Goal: Information Seeking & Learning: Learn about a topic

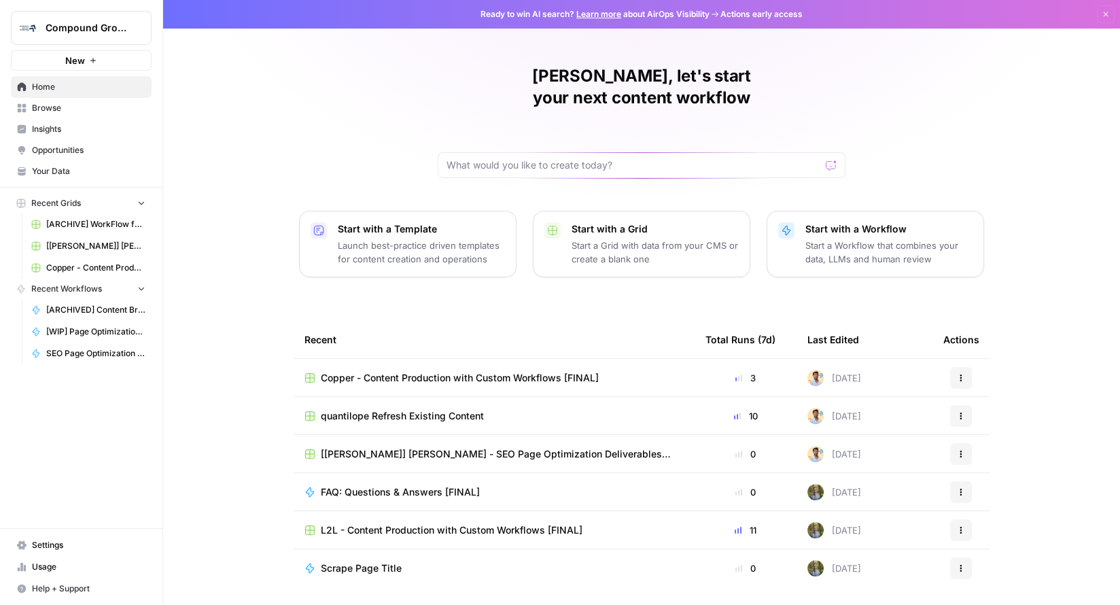
click at [78, 129] on span "Insights" at bounding box center [88, 129] width 113 height 12
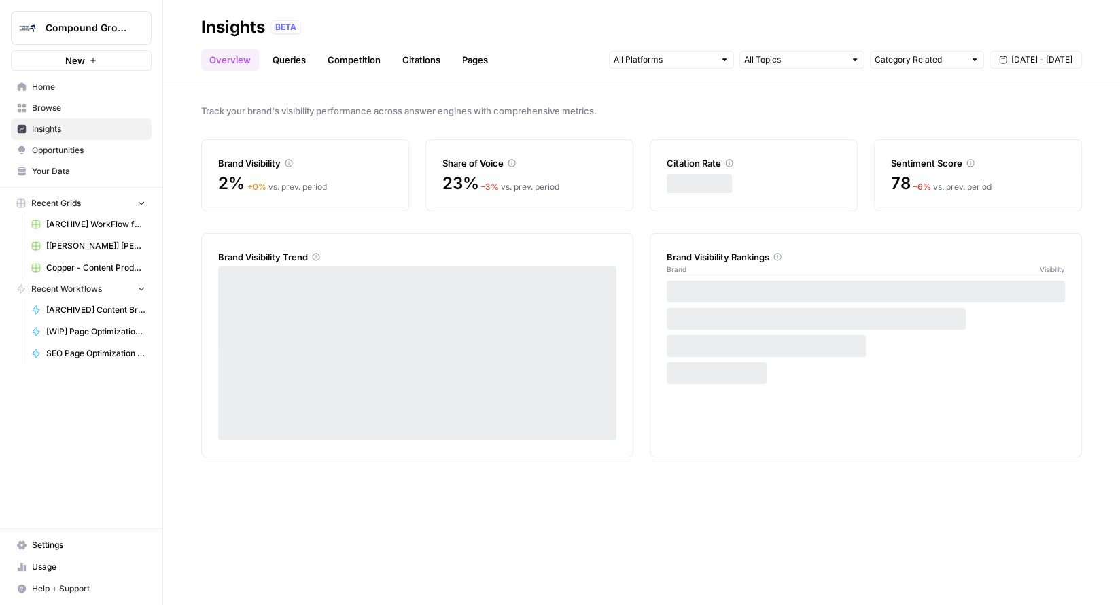
click at [76, 149] on span "Opportunities" at bounding box center [88, 150] width 113 height 12
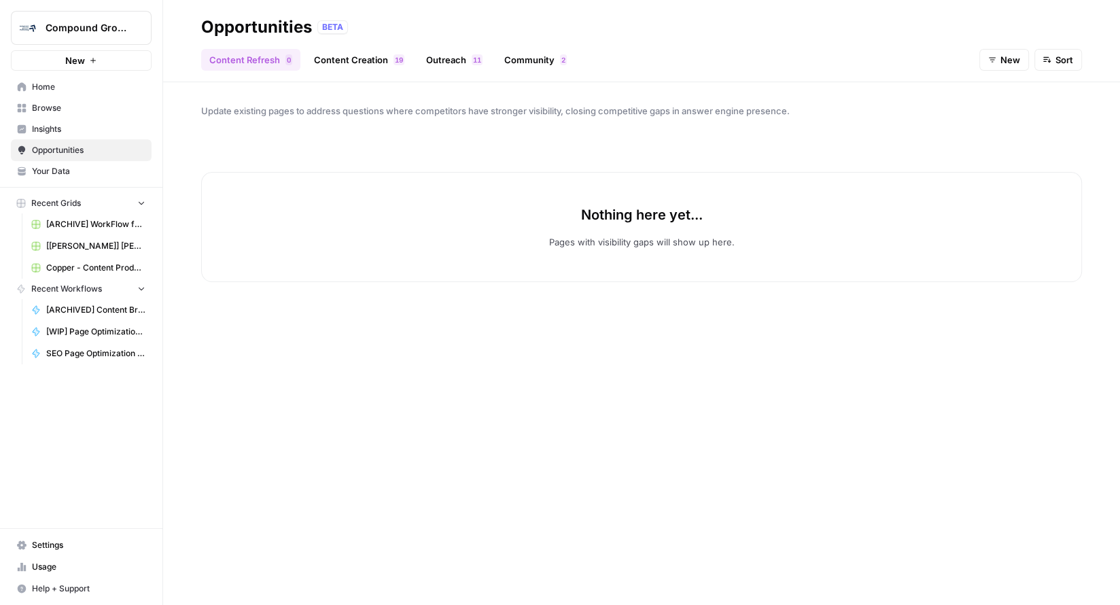
click at [67, 119] on link "Insights" at bounding box center [81, 129] width 141 height 22
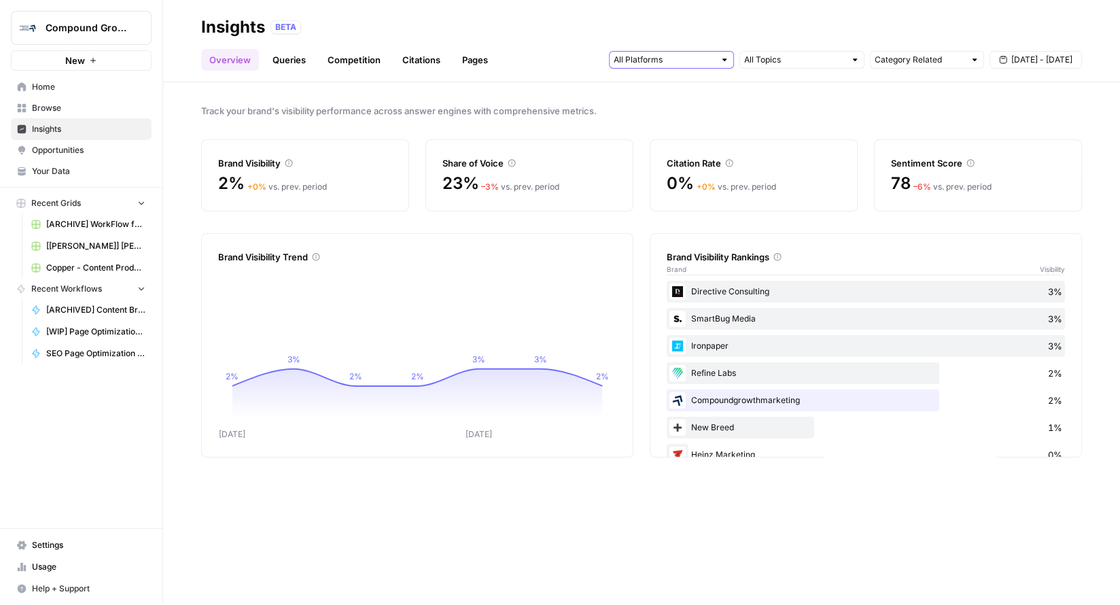
click at [628, 66] on input "text" at bounding box center [664, 60] width 101 height 14
click at [742, 62] on div at bounding box center [801, 60] width 125 height 18
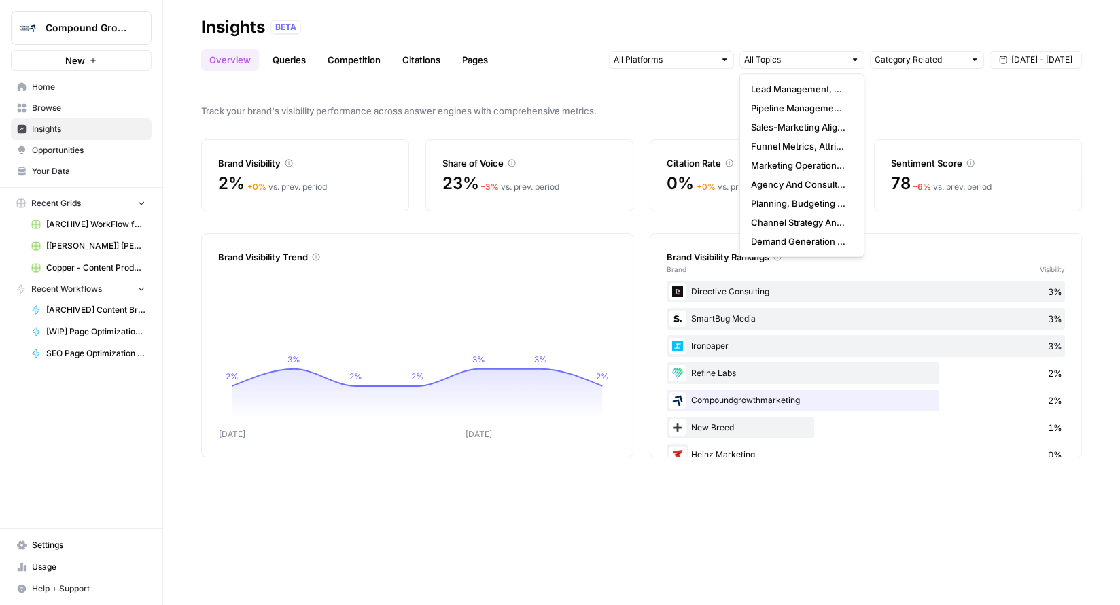
click at [299, 65] on link "Queries" at bounding box center [289, 60] width 50 height 22
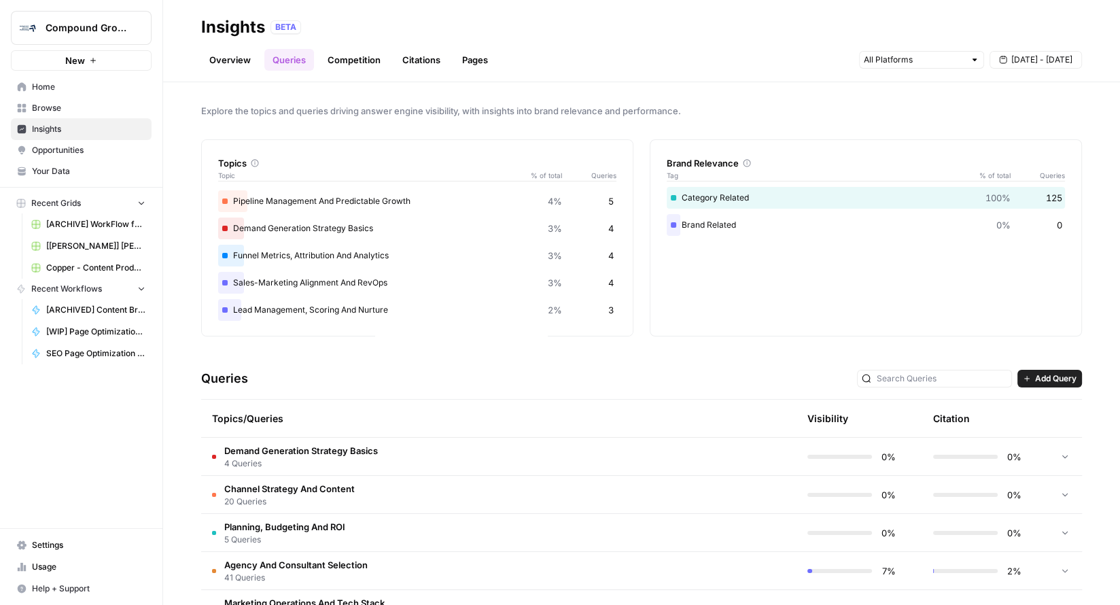
scroll to position [3, 0]
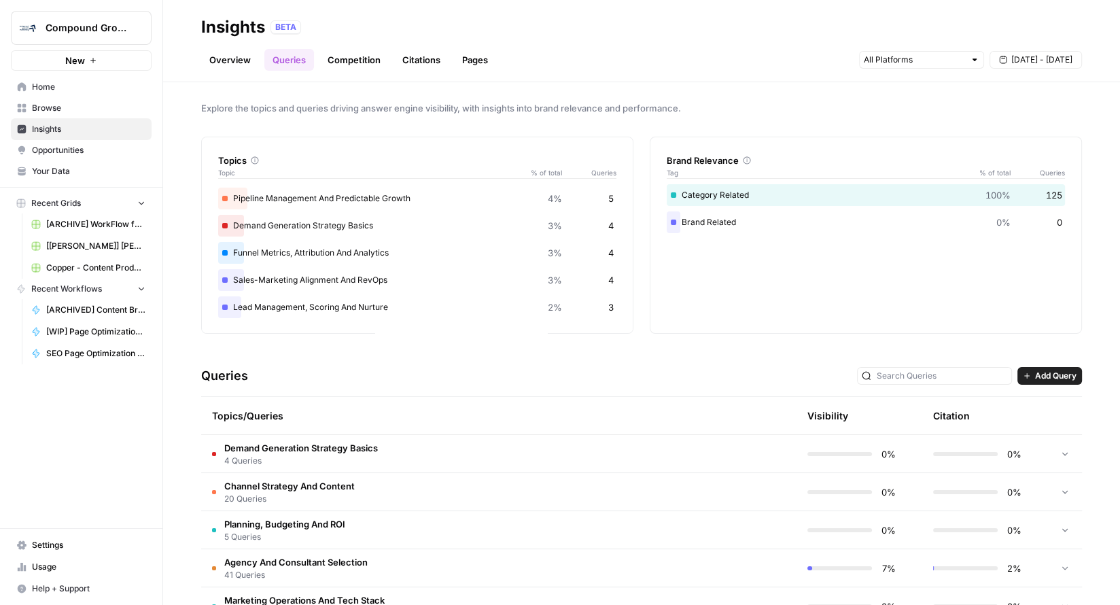
click at [319, 455] on span "4 Queries" at bounding box center [301, 461] width 154 height 12
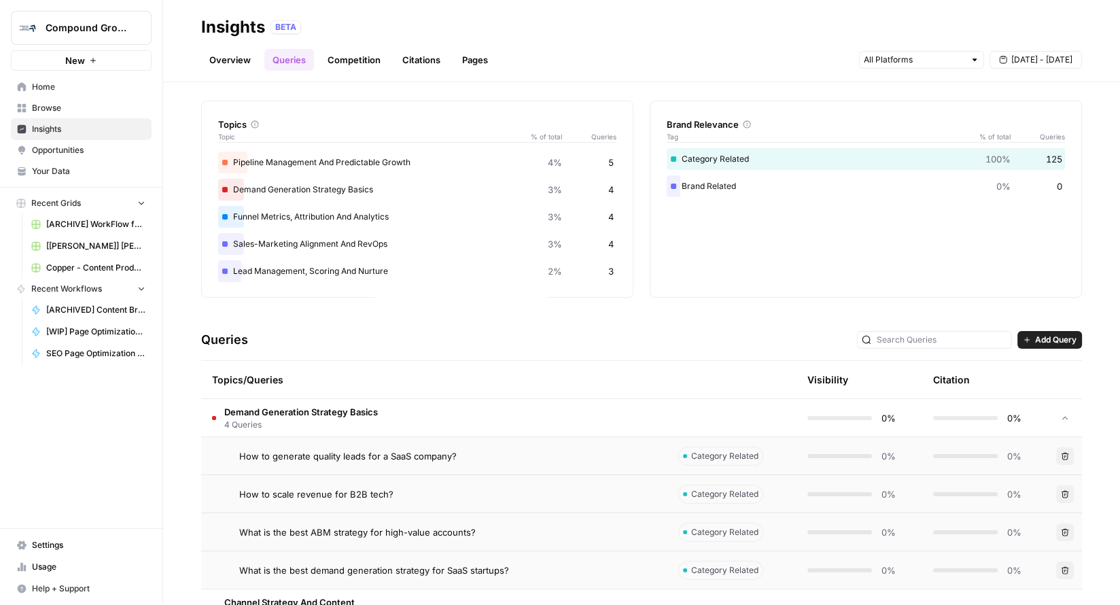
scroll to position [78, 0]
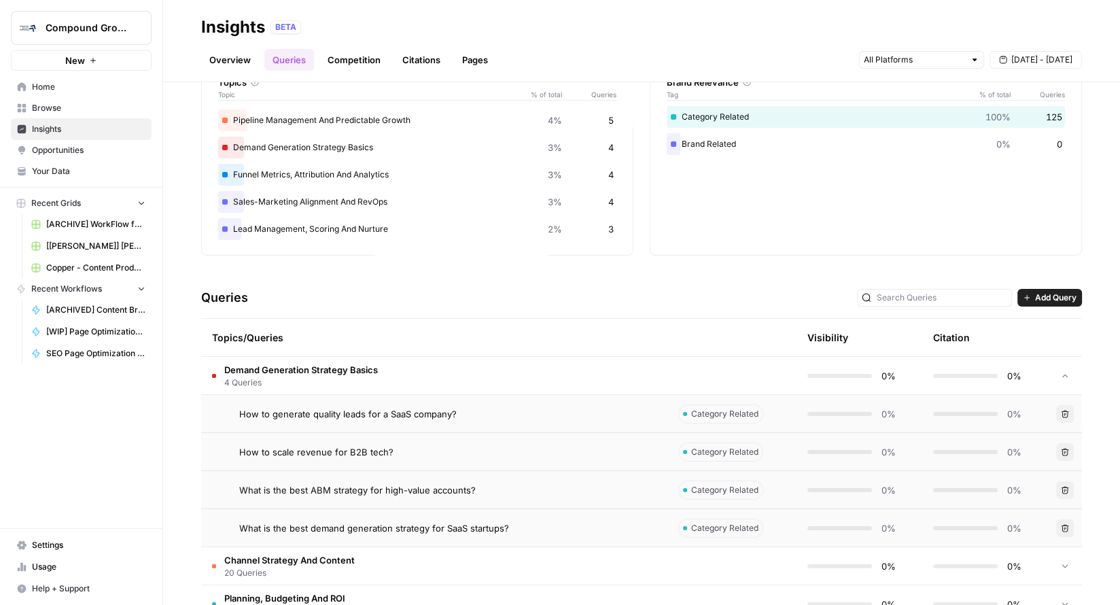
click at [309, 361] on td "Demand Generation Strategy Basics 4 Queries" at bounding box center [434, 375] width 466 height 37
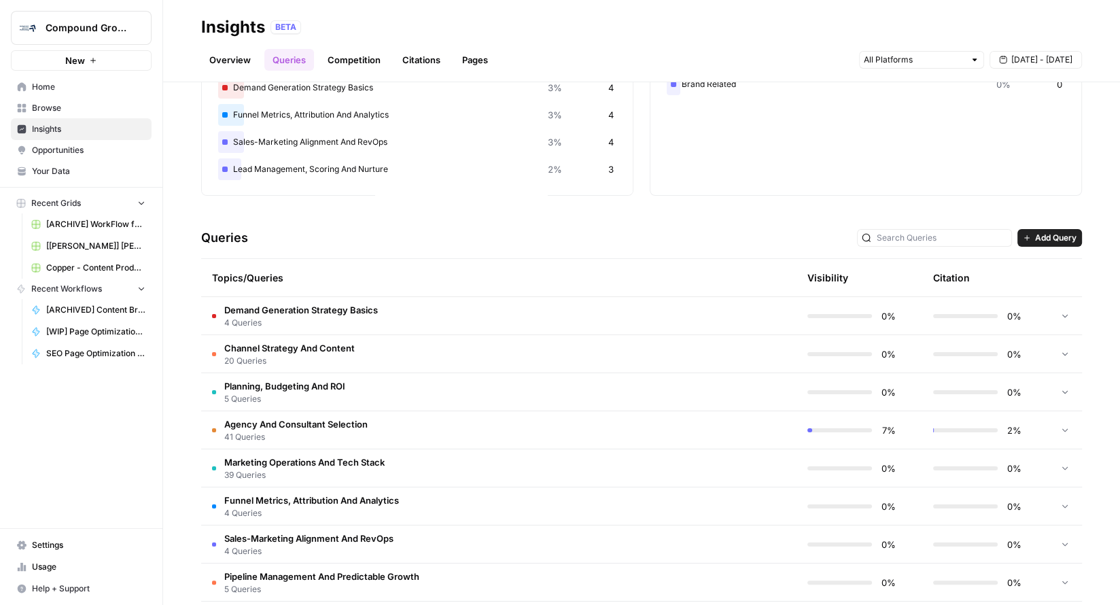
scroll to position [147, 0]
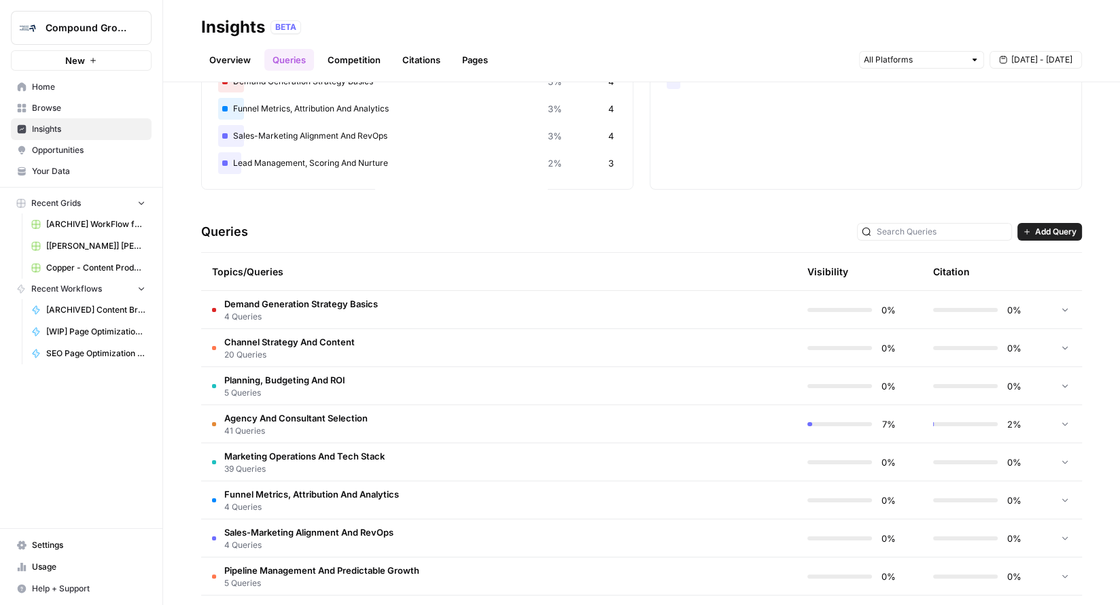
click at [296, 431] on span "41 Queries" at bounding box center [295, 431] width 143 height 12
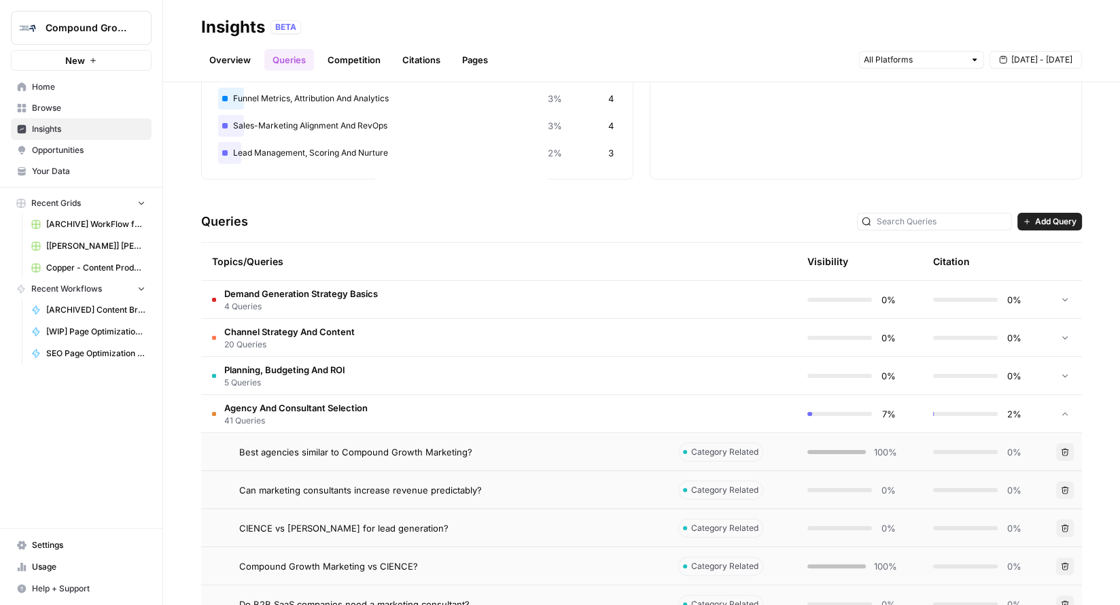
scroll to position [158, 0]
click at [297, 452] on span "Best agencies similar to Compound Growth Marketing?" at bounding box center [355, 451] width 233 height 14
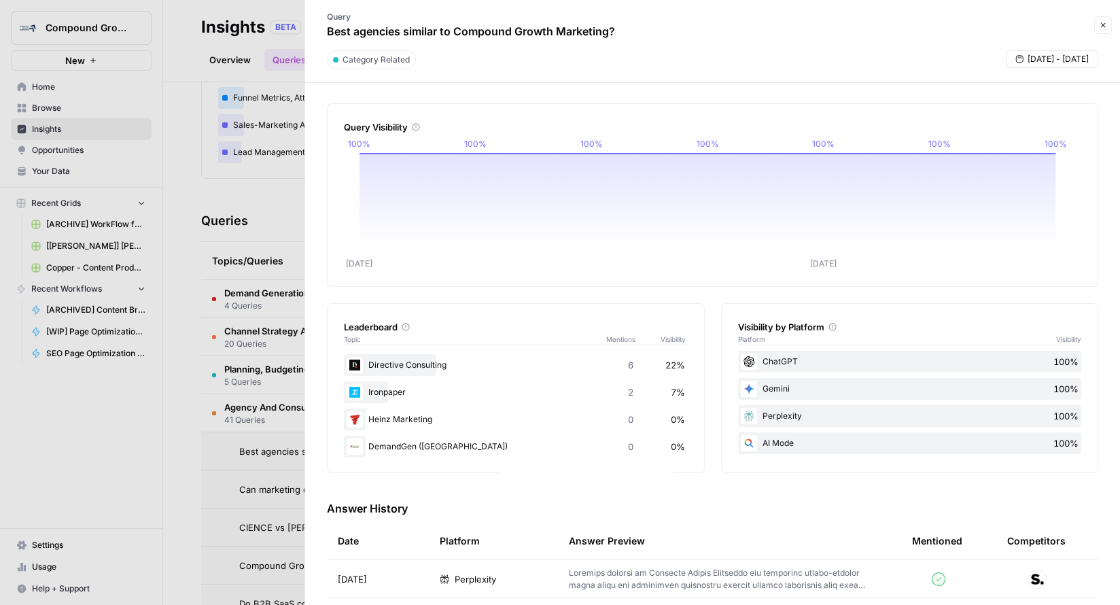
scroll to position [3, 0]
click at [1105, 28] on icon "button" at bounding box center [1103, 25] width 8 height 8
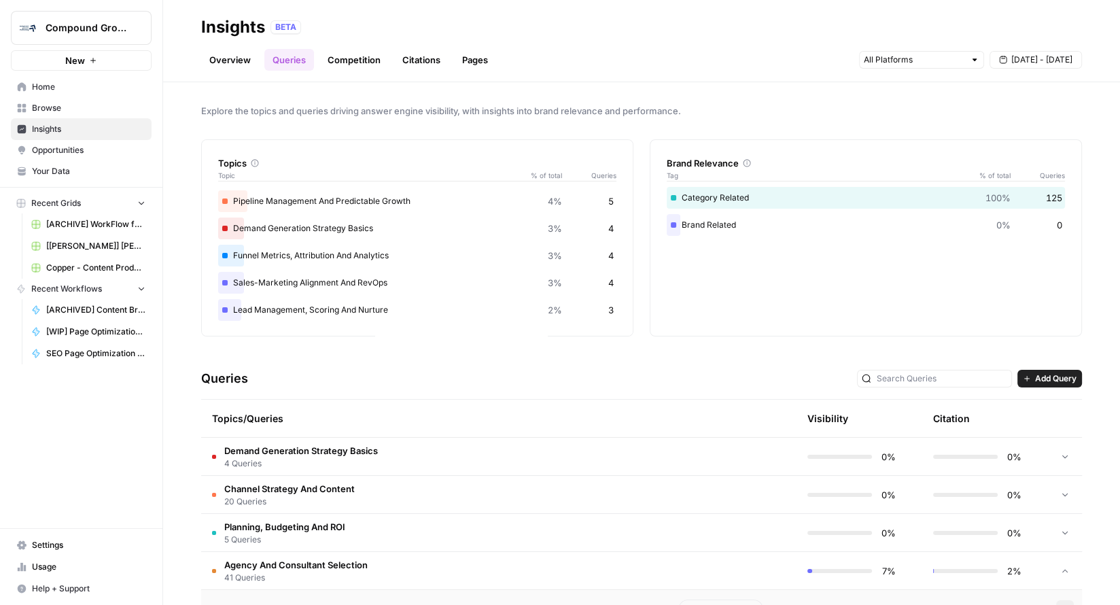
click at [429, 46] on div "Overview Queries Competition Citations Pages Sep 16 - Sep 22" at bounding box center [641, 54] width 881 height 33
click at [428, 56] on link "Citations" at bounding box center [421, 60] width 54 height 22
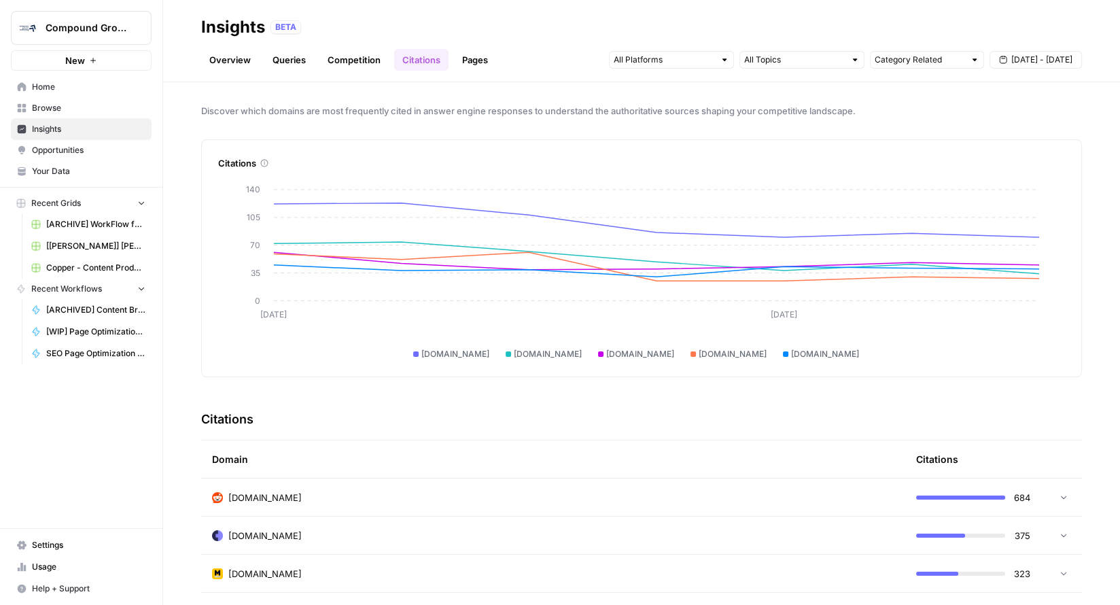
click at [478, 54] on link "Pages" at bounding box center [475, 60] width 42 height 22
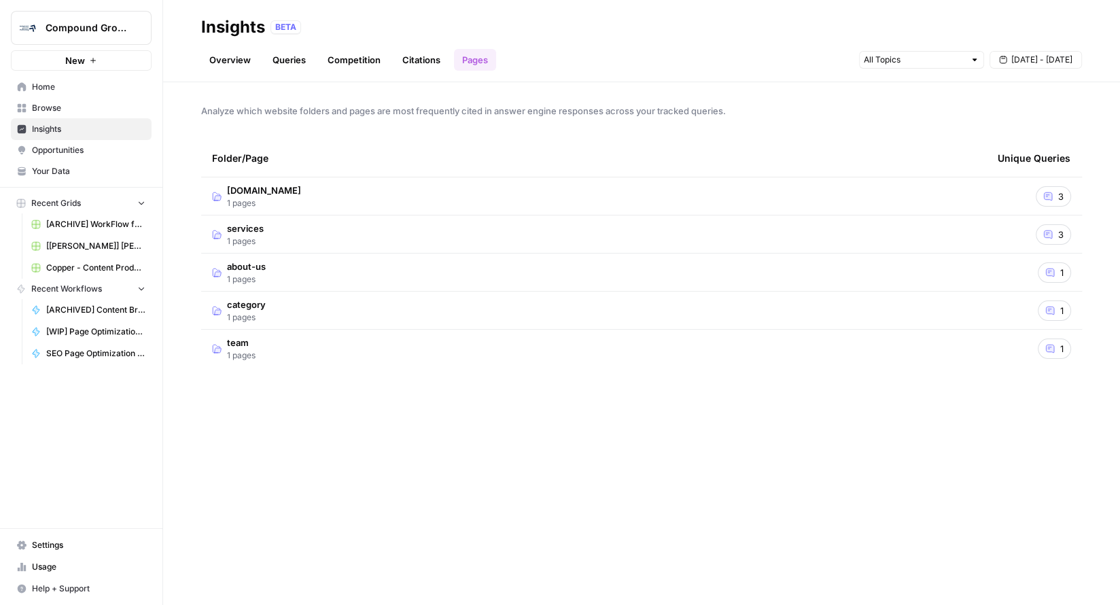
click at [370, 185] on td "compoundgrowthmarketing.com 1 pages" at bounding box center [593, 195] width 785 height 37
click at [1061, 234] on span "3" at bounding box center [1060, 235] width 5 height 14
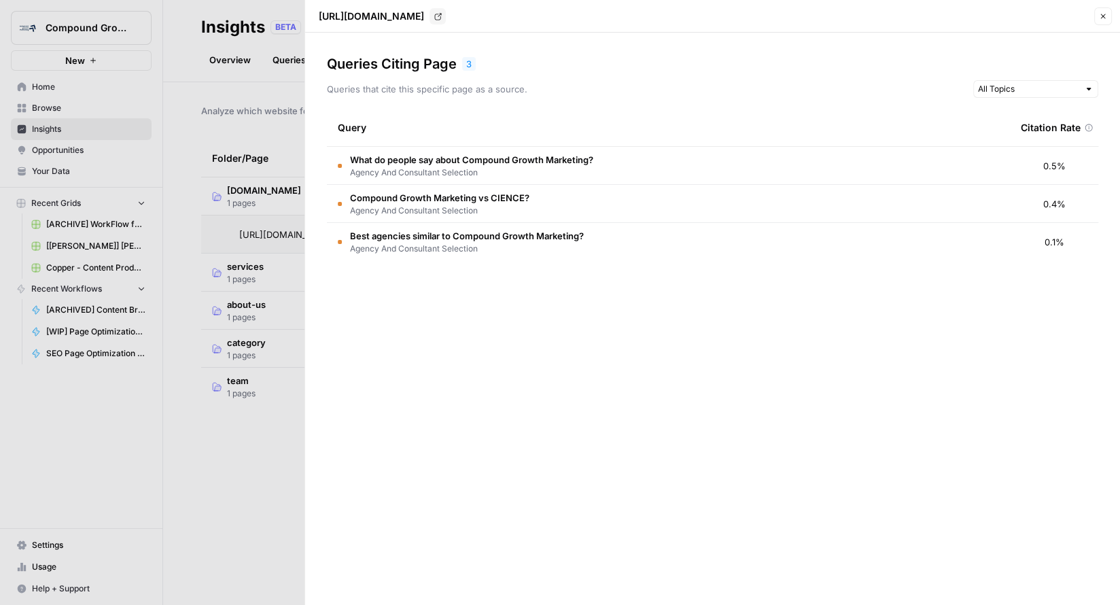
click at [1099, 13] on icon "button" at bounding box center [1103, 16] width 8 height 8
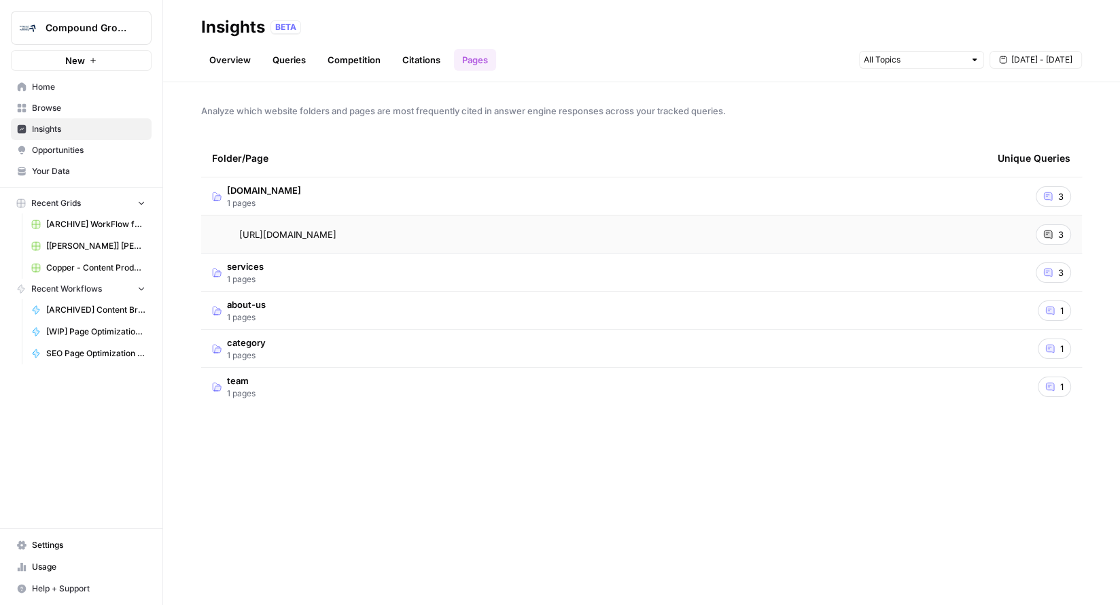
click at [414, 63] on link "Citations" at bounding box center [421, 60] width 54 height 22
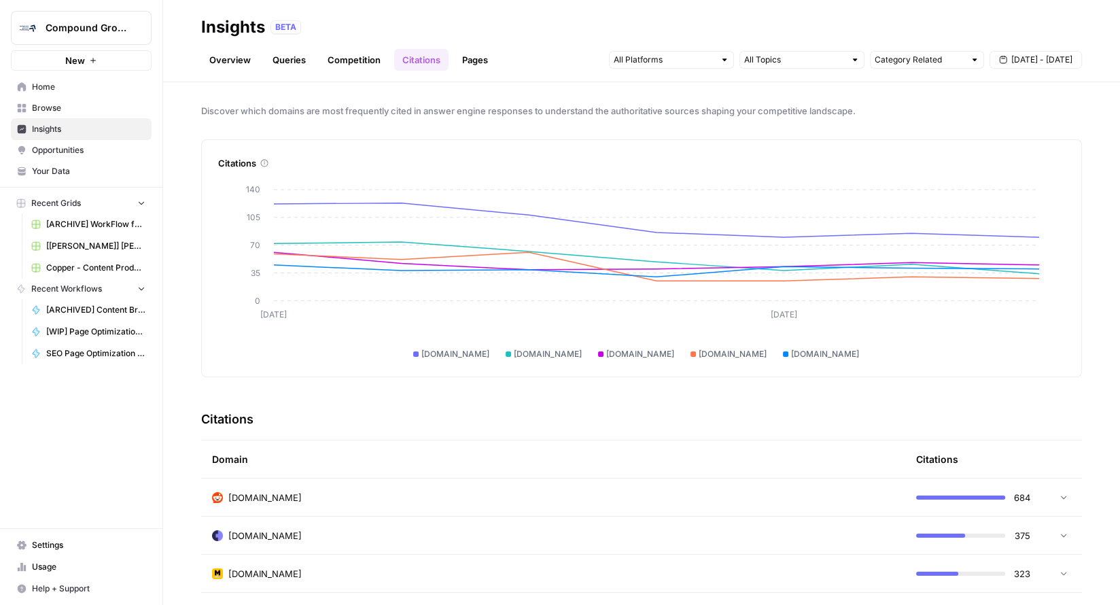
click at [323, 65] on link "Competition" at bounding box center [353, 60] width 69 height 22
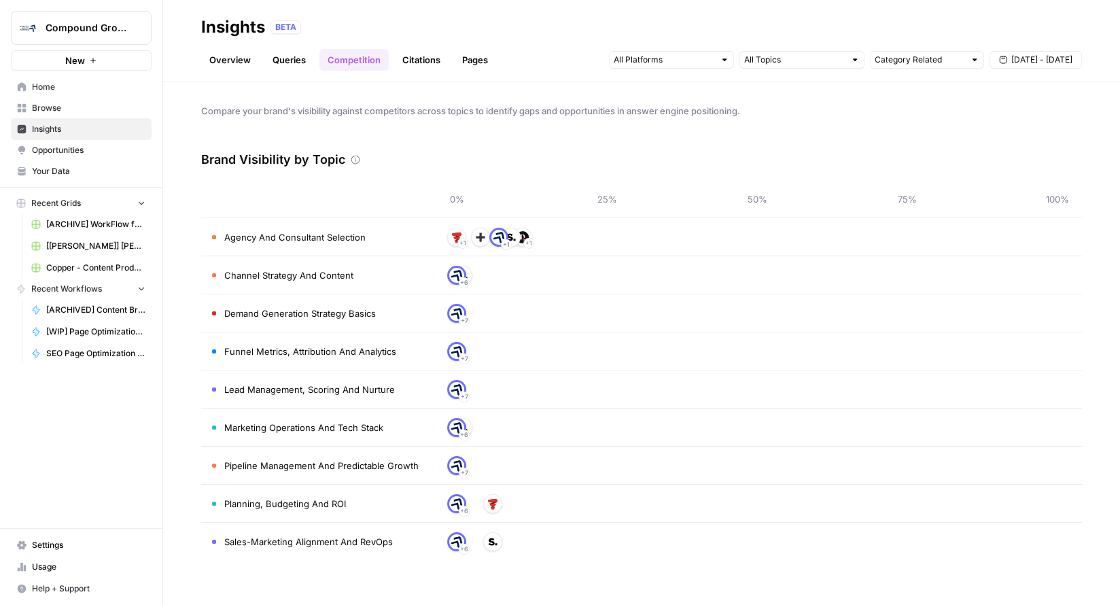
click at [272, 60] on link "Queries" at bounding box center [289, 60] width 50 height 22
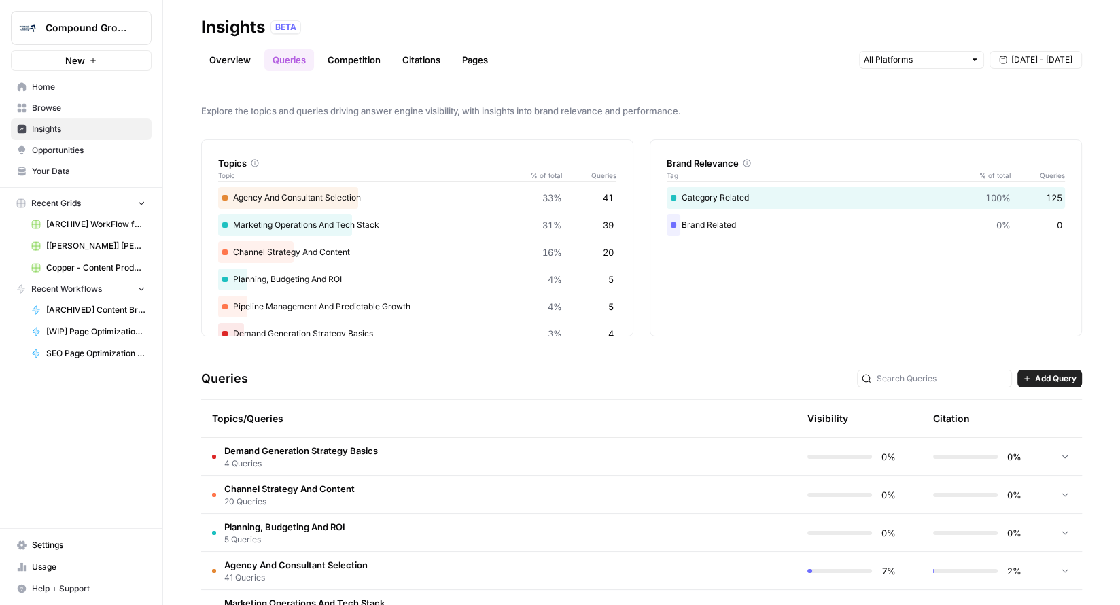
click at [229, 58] on link "Overview" at bounding box center [230, 60] width 58 height 22
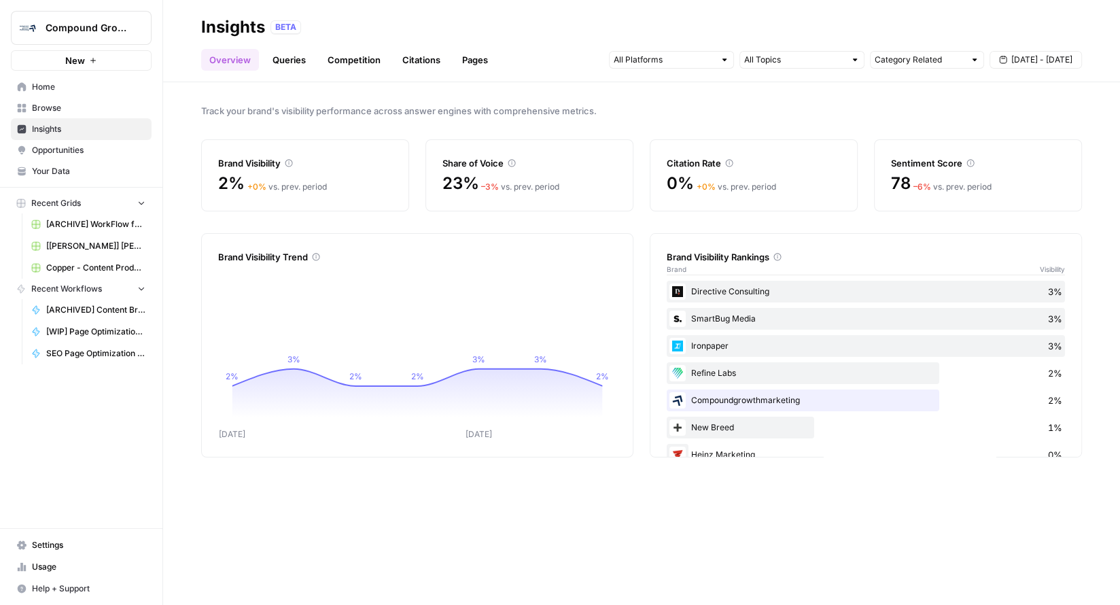
click at [410, 56] on link "Citations" at bounding box center [421, 60] width 54 height 22
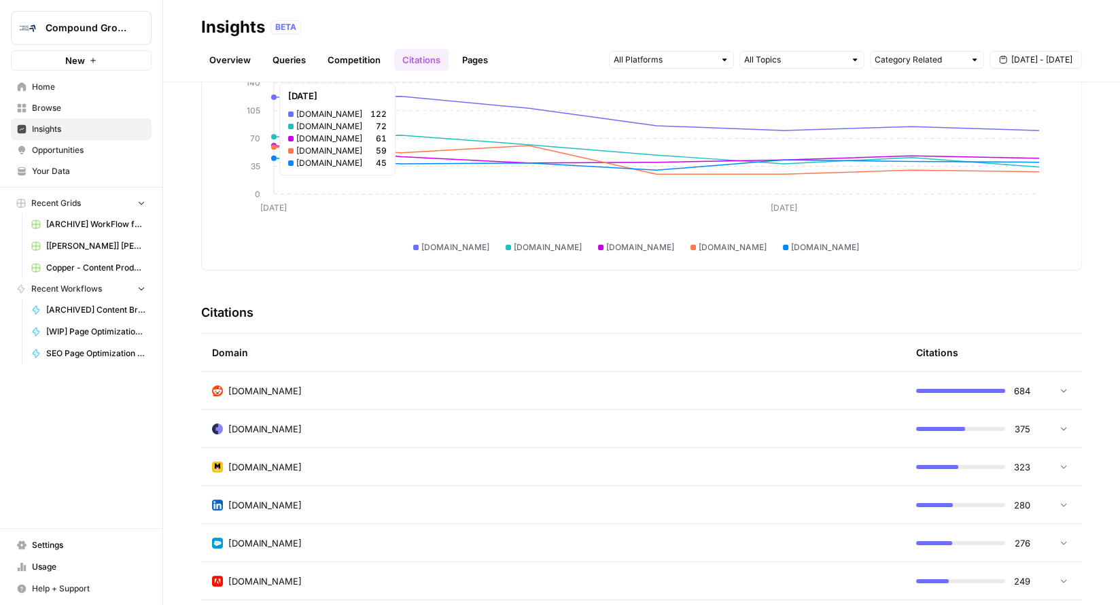
scroll to position [14, 0]
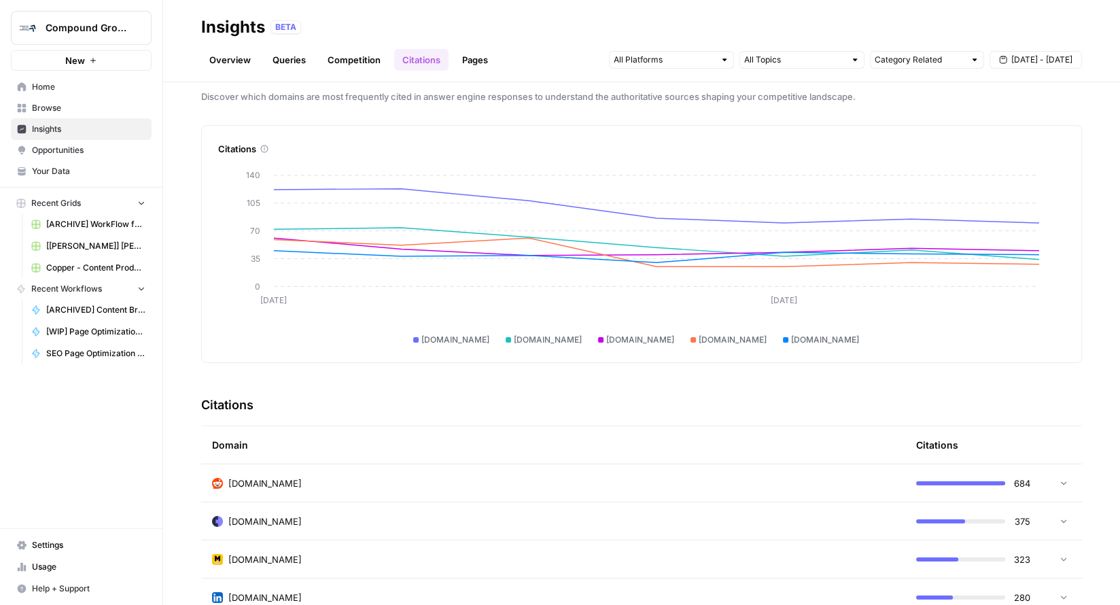
click at [255, 470] on td "reddit.com" at bounding box center [553, 482] width 704 height 37
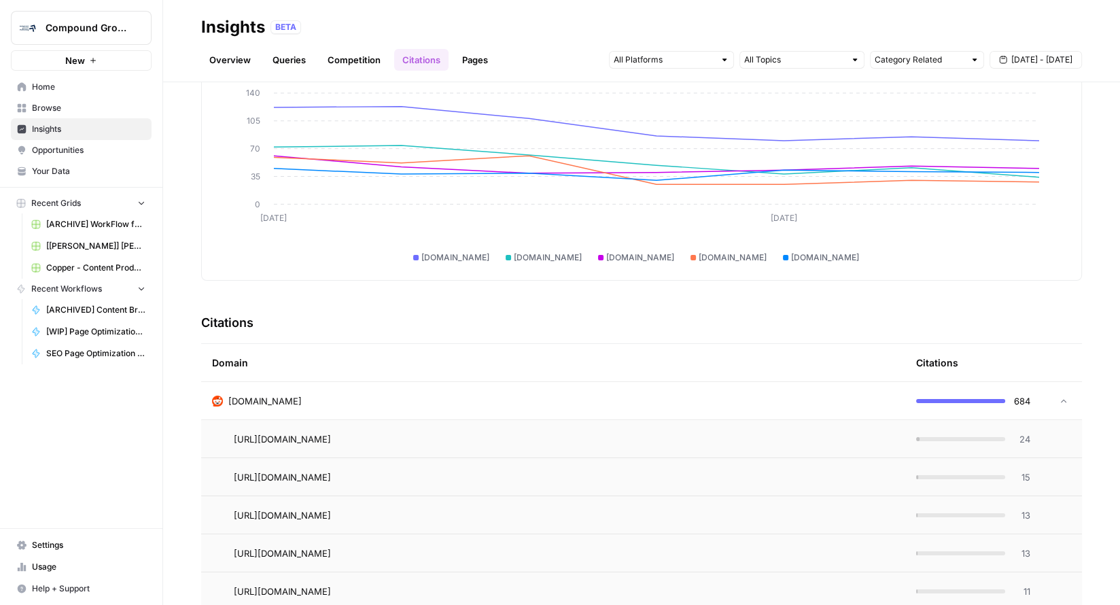
scroll to position [306, 0]
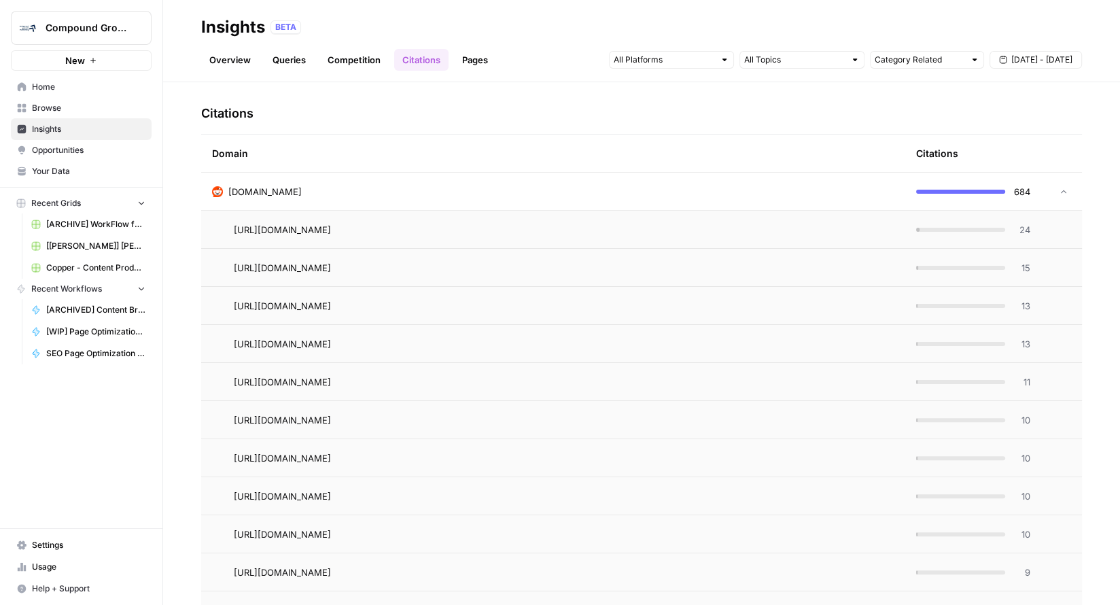
click at [241, 190] on span "reddit.com" at bounding box center [264, 192] width 73 height 14
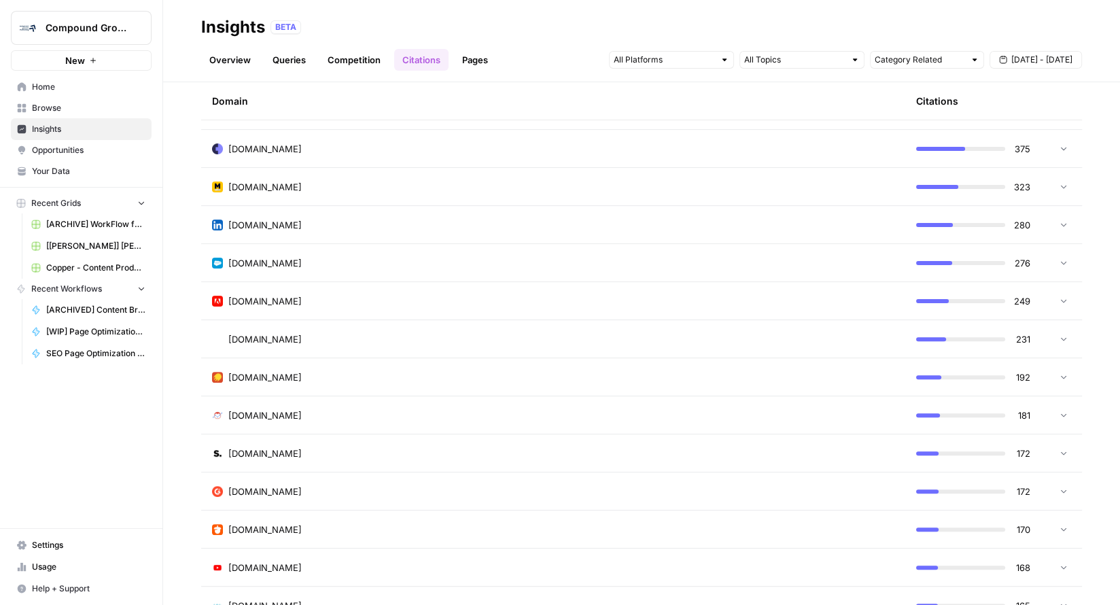
scroll to position [528, 0]
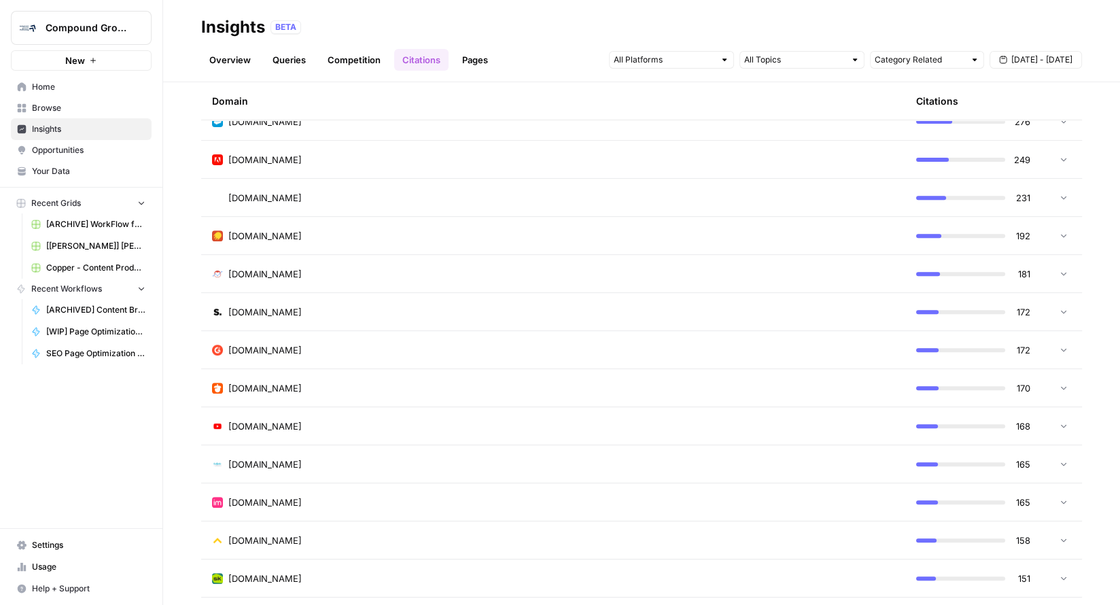
click at [58, 144] on span "Opportunities" at bounding box center [88, 150] width 113 height 12
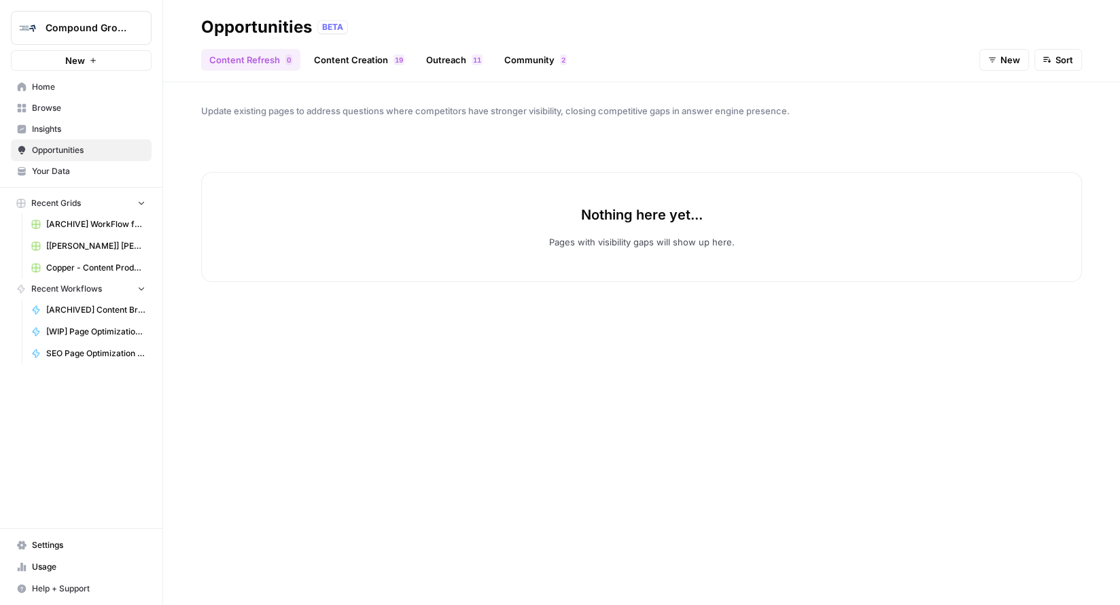
click at [332, 67] on link "Content Creation 9 1" at bounding box center [359, 60] width 107 height 22
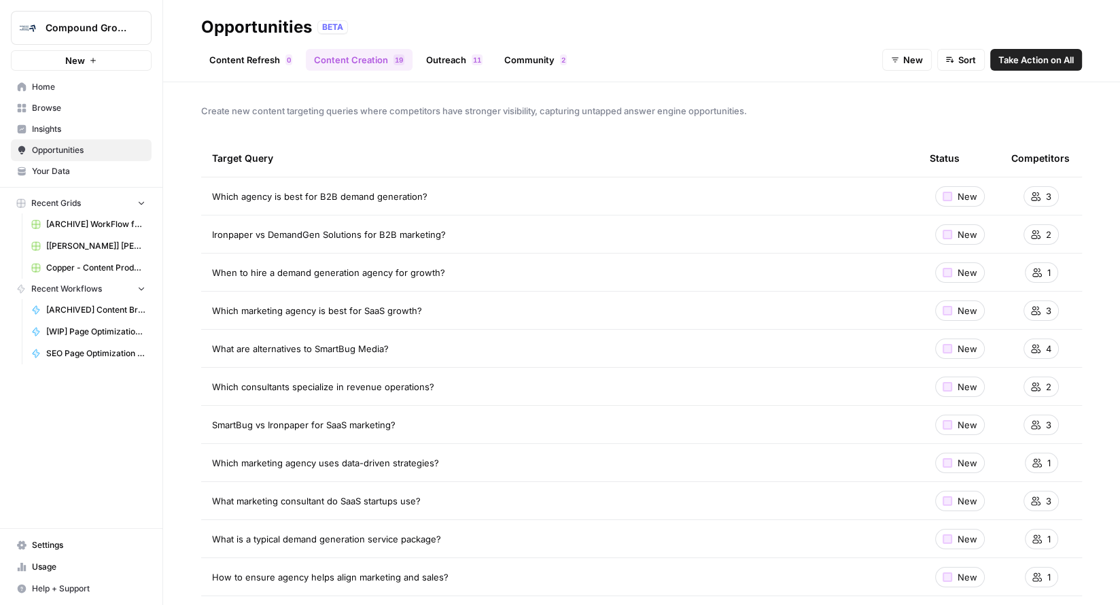
click at [516, 69] on link "Community 2" at bounding box center [535, 60] width 79 height 22
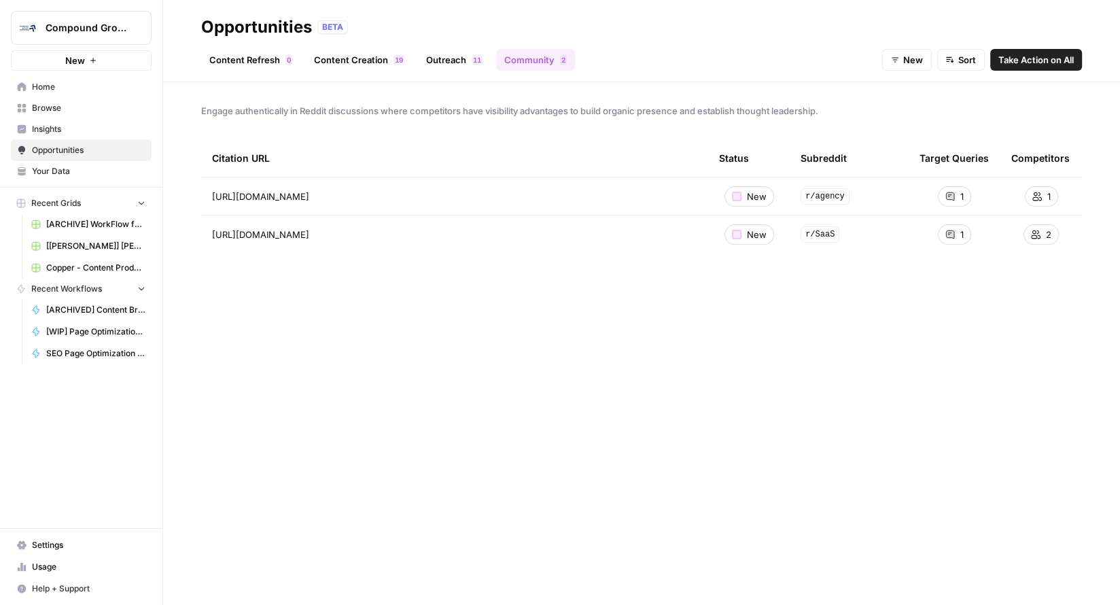
click at [452, 63] on link "Outreach 1 1" at bounding box center [454, 60] width 73 height 22
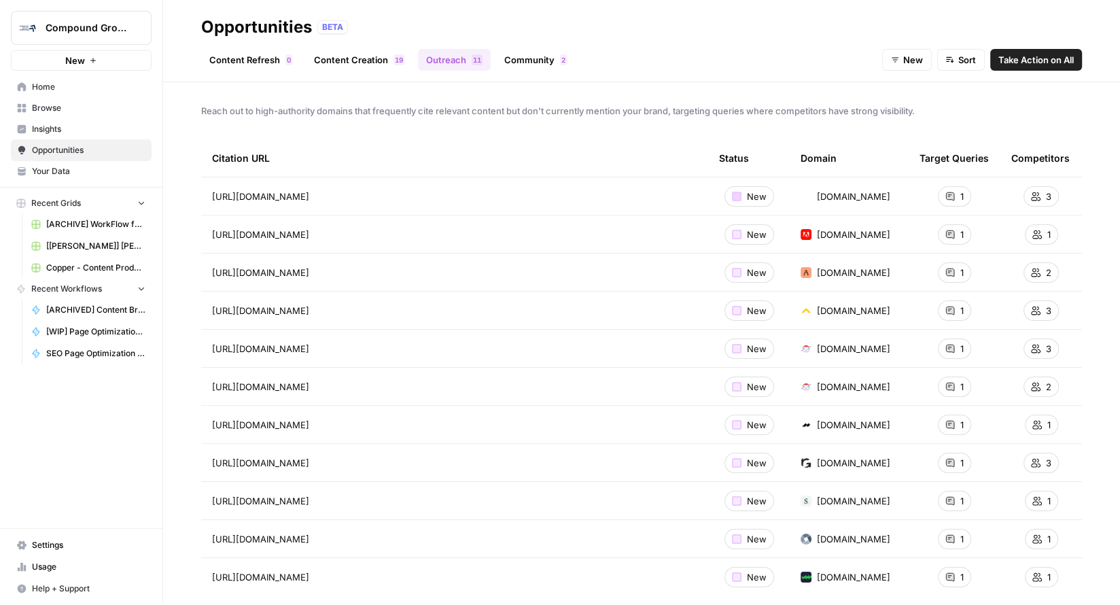
click at [732, 196] on div at bounding box center [737, 197] width 10 height 10
click at [270, 59] on link "Content Refresh 0" at bounding box center [250, 60] width 99 height 22
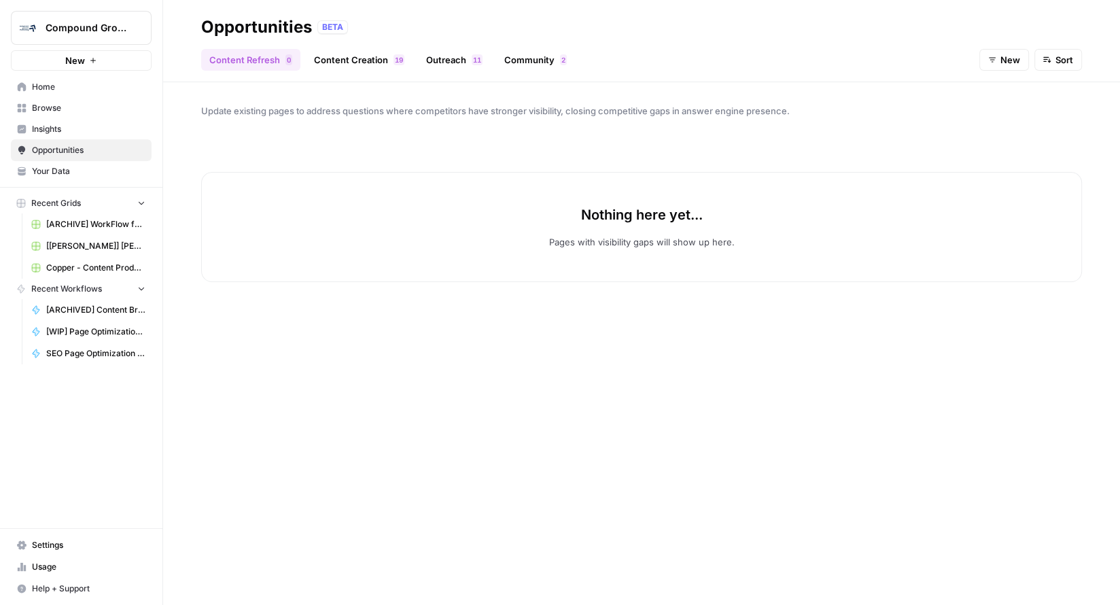
click at [358, 59] on link "Content Creation 9 1" at bounding box center [359, 60] width 107 height 22
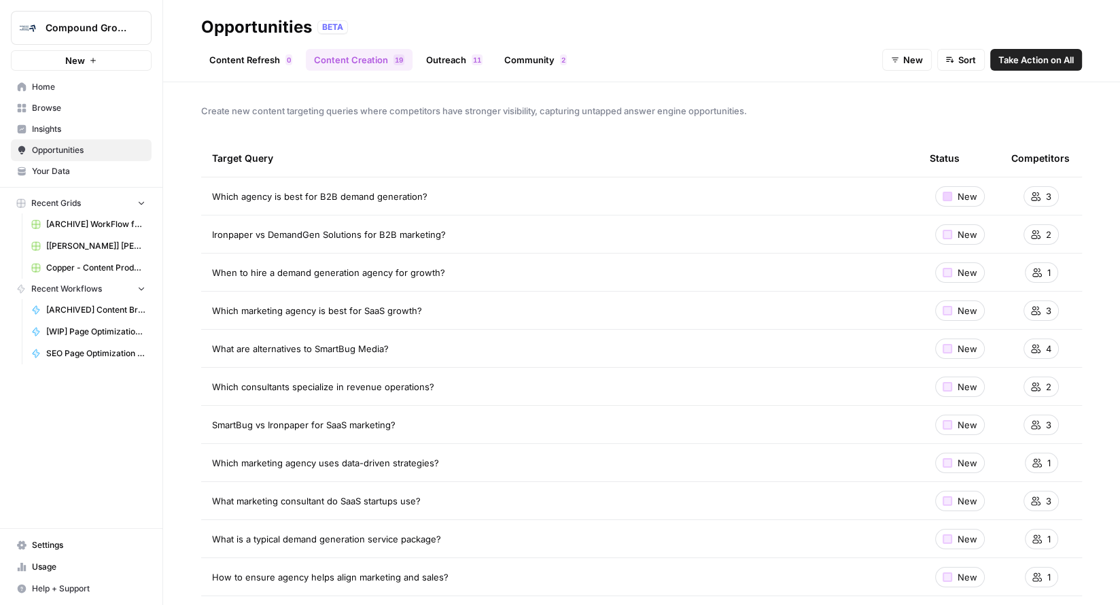
click at [942, 192] on div at bounding box center [947, 197] width 10 height 10
click at [1031, 198] on icon at bounding box center [1036, 197] width 10 height 10
click at [1010, 65] on span "Take Action on All" at bounding box center [1035, 60] width 75 height 14
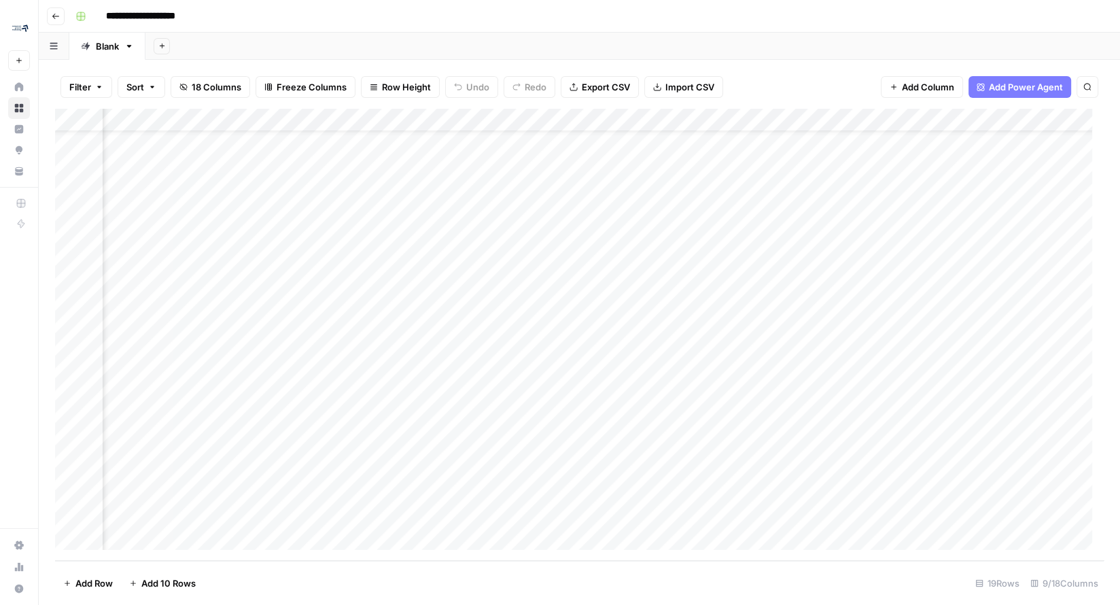
scroll to position [43, 0]
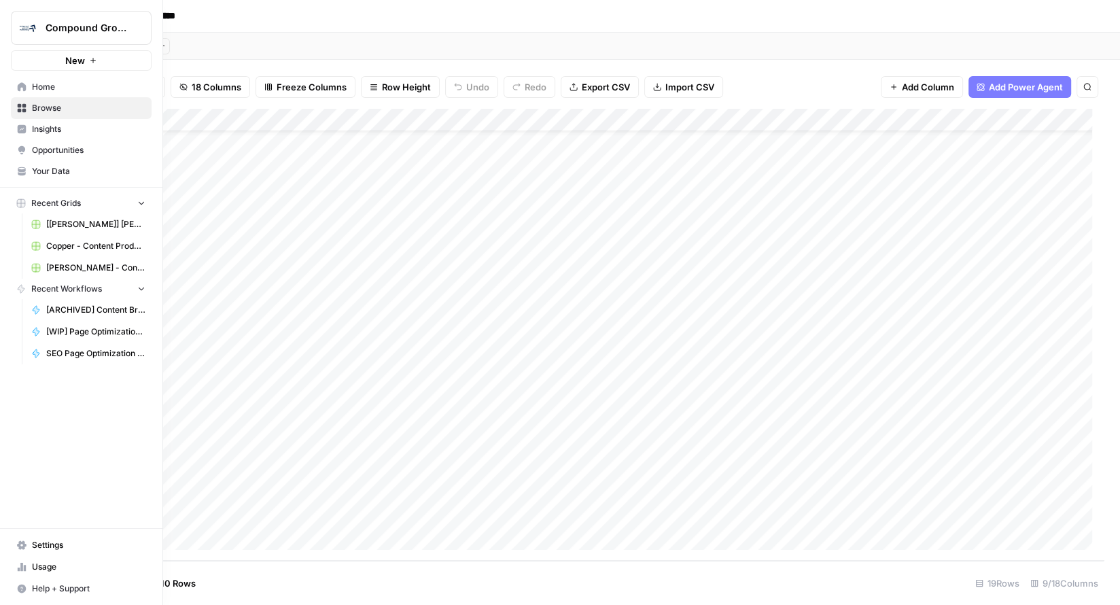
click at [80, 149] on span "Opportunities" at bounding box center [88, 150] width 113 height 12
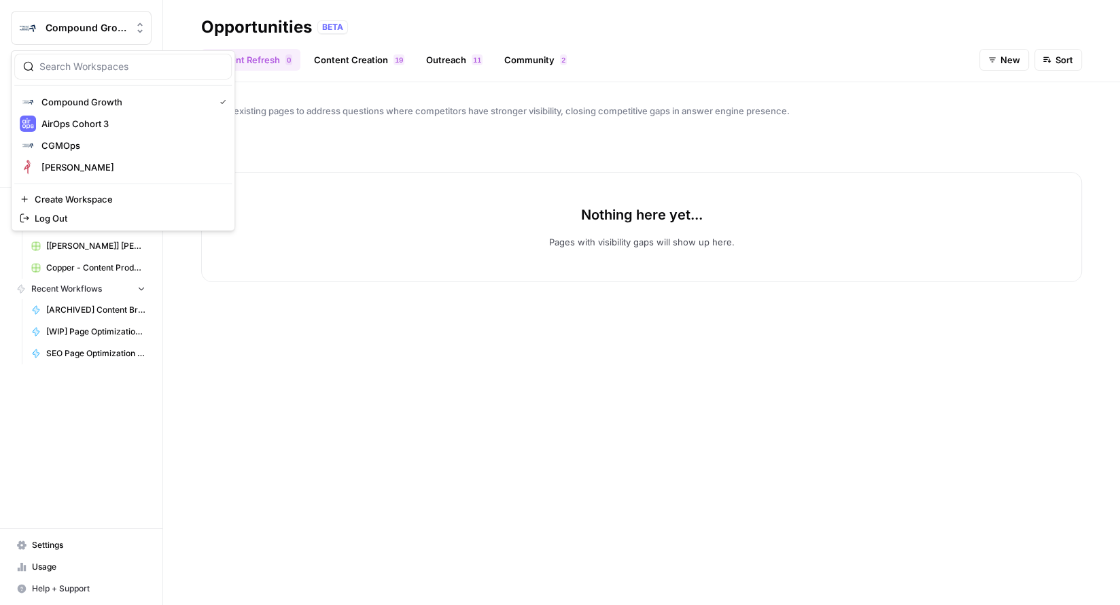
click at [61, 40] on button "Compound Growth" at bounding box center [81, 28] width 141 height 34
click at [86, 160] on span "[PERSON_NAME]" at bounding box center [130, 167] width 179 height 14
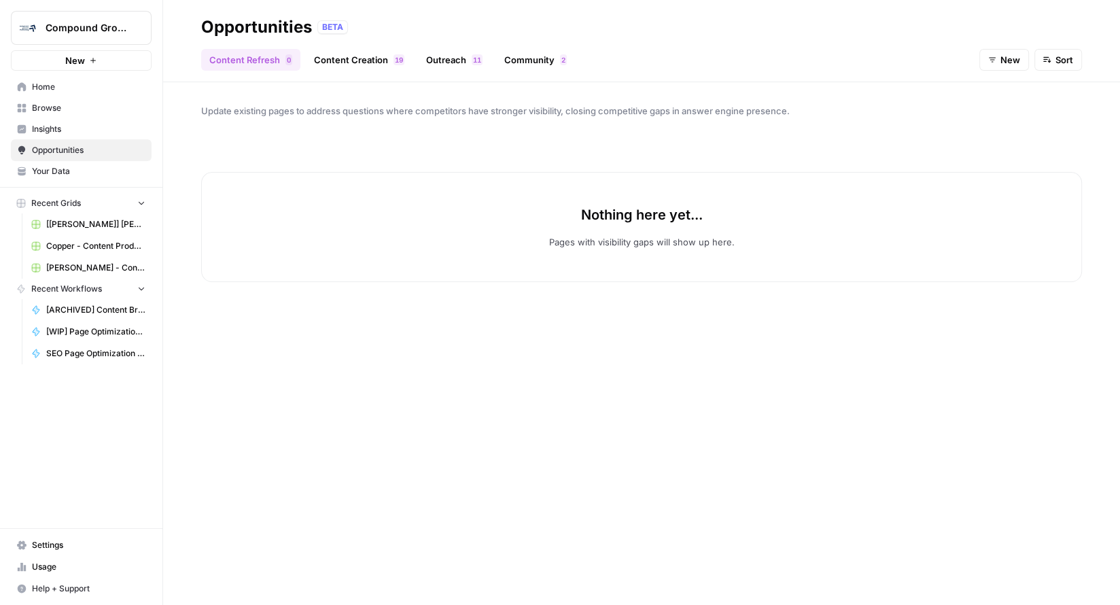
click at [56, 130] on span "Insights" at bounding box center [88, 129] width 113 height 12
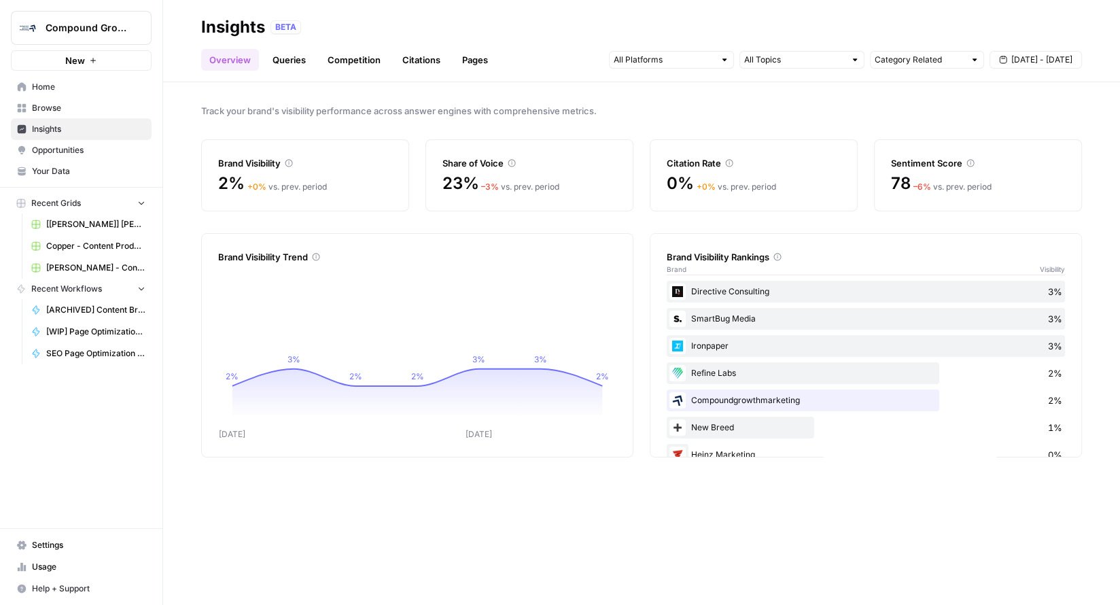
click at [376, 62] on link "Competition" at bounding box center [353, 60] width 69 height 22
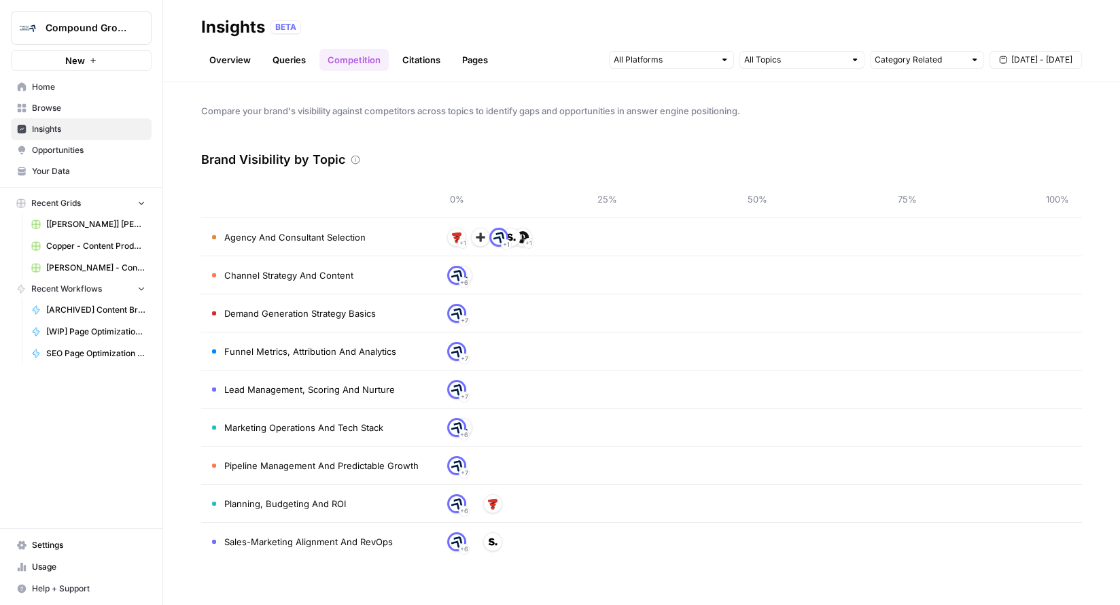
click at [300, 60] on link "Queries" at bounding box center [289, 60] width 50 height 22
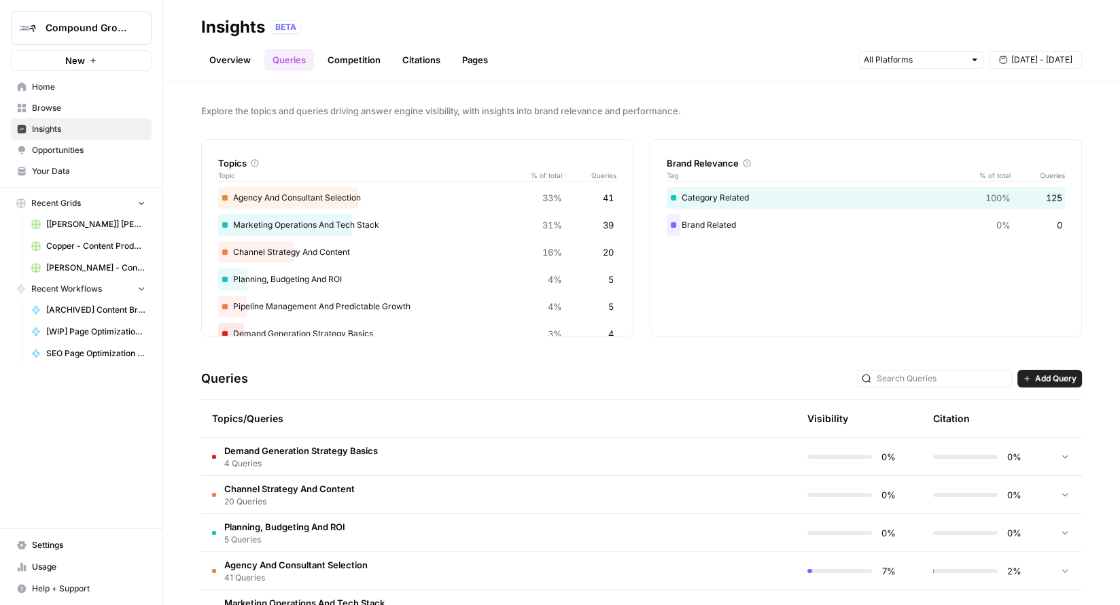
click at [467, 55] on link "Pages" at bounding box center [475, 60] width 42 height 22
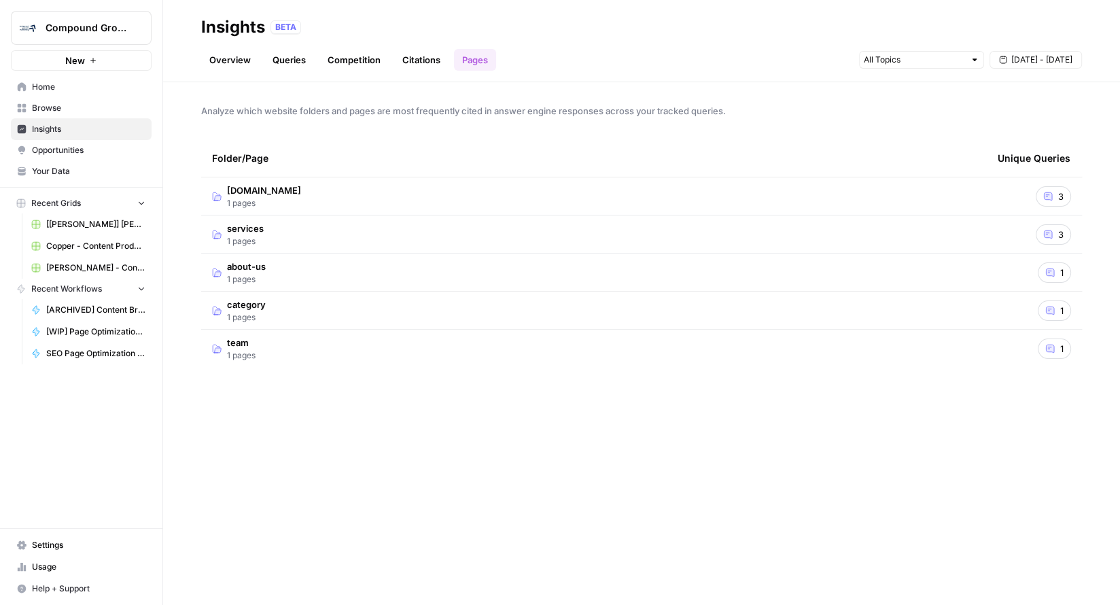
click at [143, 151] on span "Opportunities" at bounding box center [88, 150] width 113 height 12
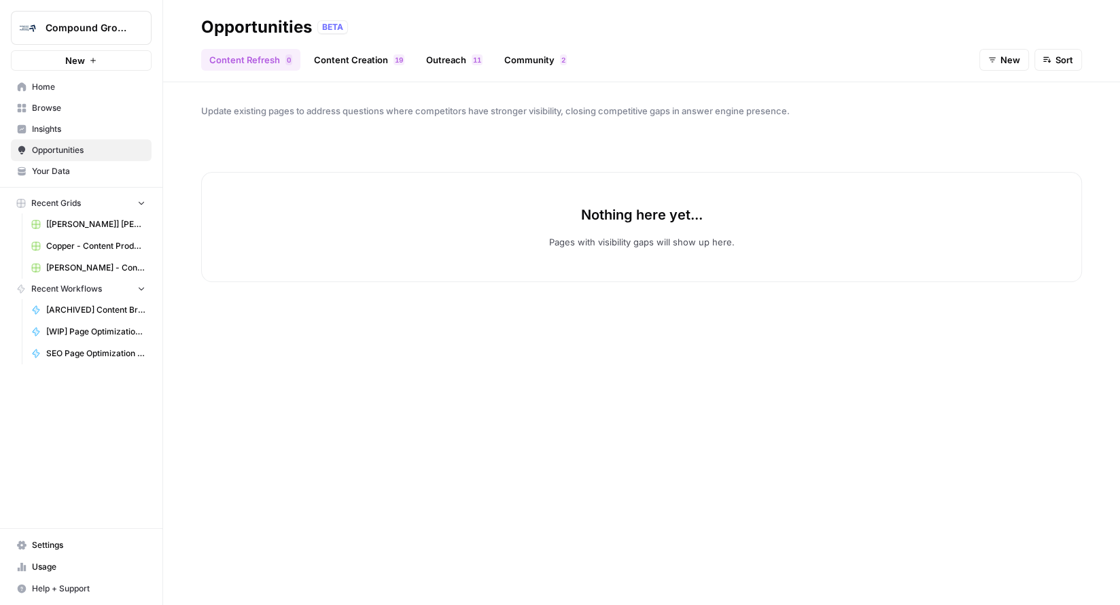
click at [422, 63] on link "Outreach 1 1" at bounding box center [454, 60] width 73 height 22
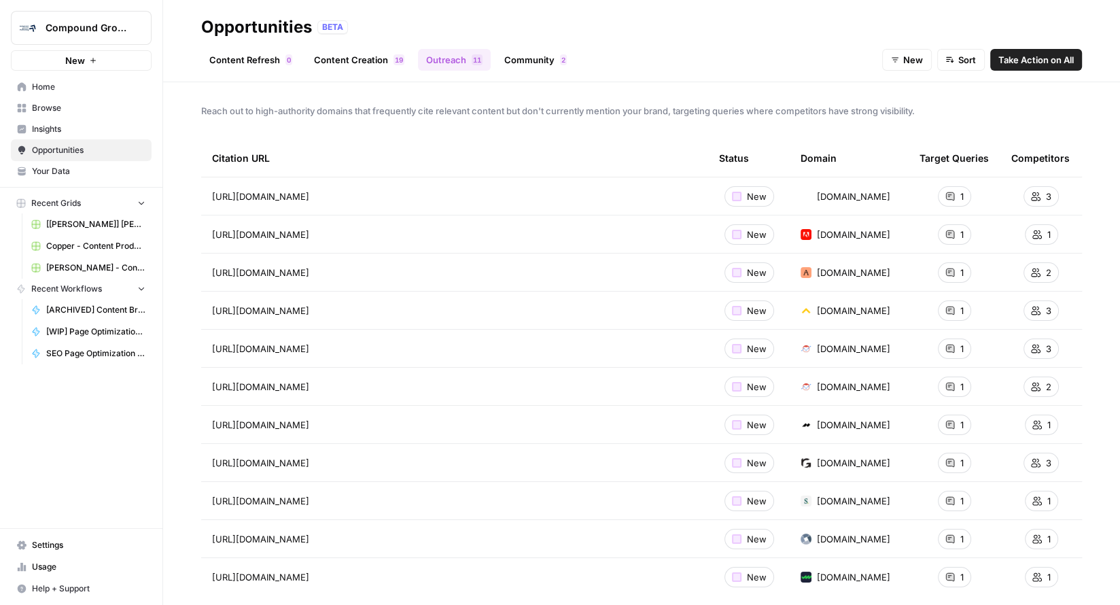
click at [75, 123] on span "Insights" at bounding box center [88, 129] width 113 height 12
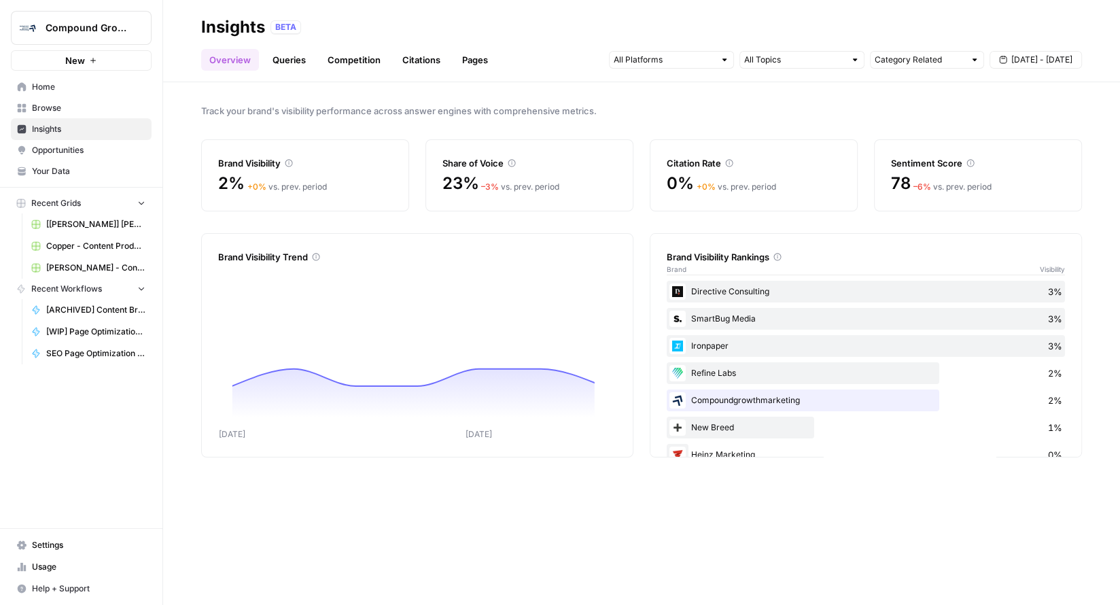
click at [309, 58] on link "Queries" at bounding box center [289, 60] width 50 height 22
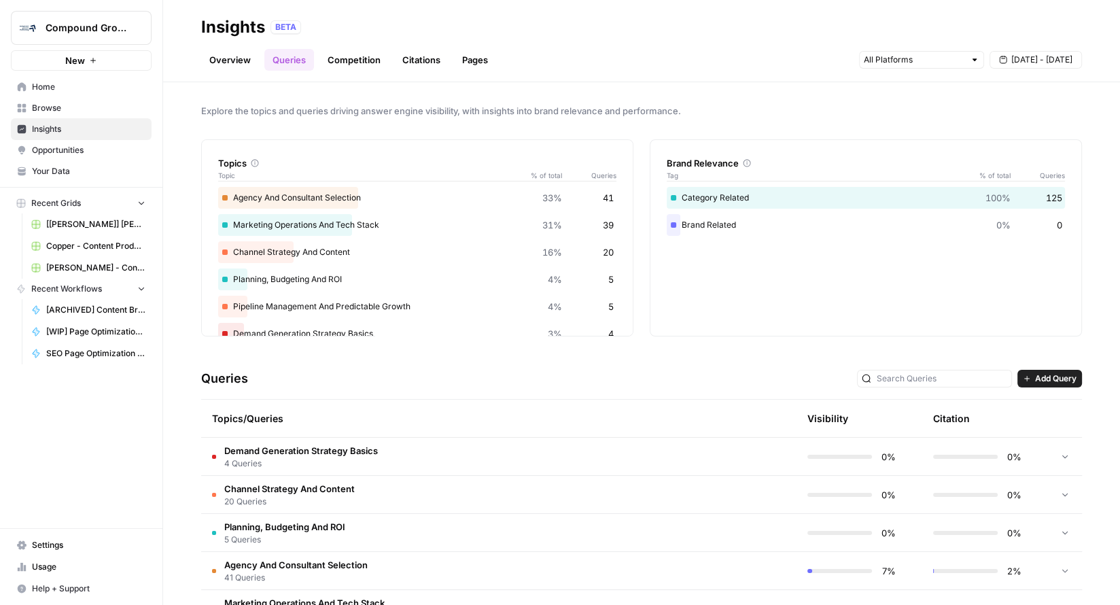
click at [353, 219] on div "Marketing Operations And Tech Stack 31% 39" at bounding box center [417, 225] width 398 height 22
click at [352, 224] on div "Marketing Operations And Tech Stack 31% 39" at bounding box center [417, 225] width 398 height 22
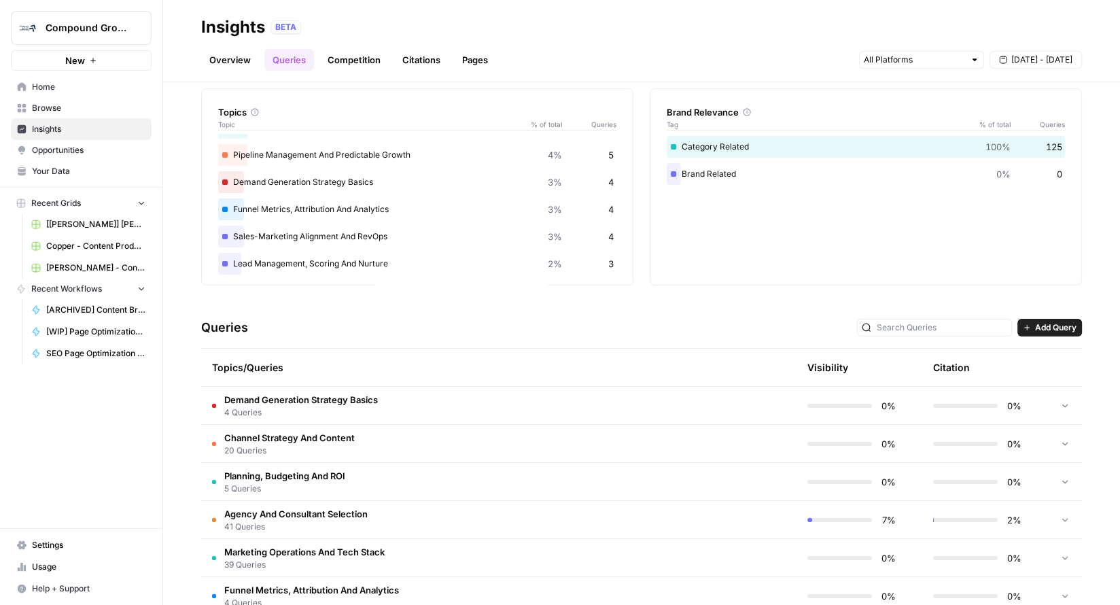
scroll to position [99, 0]
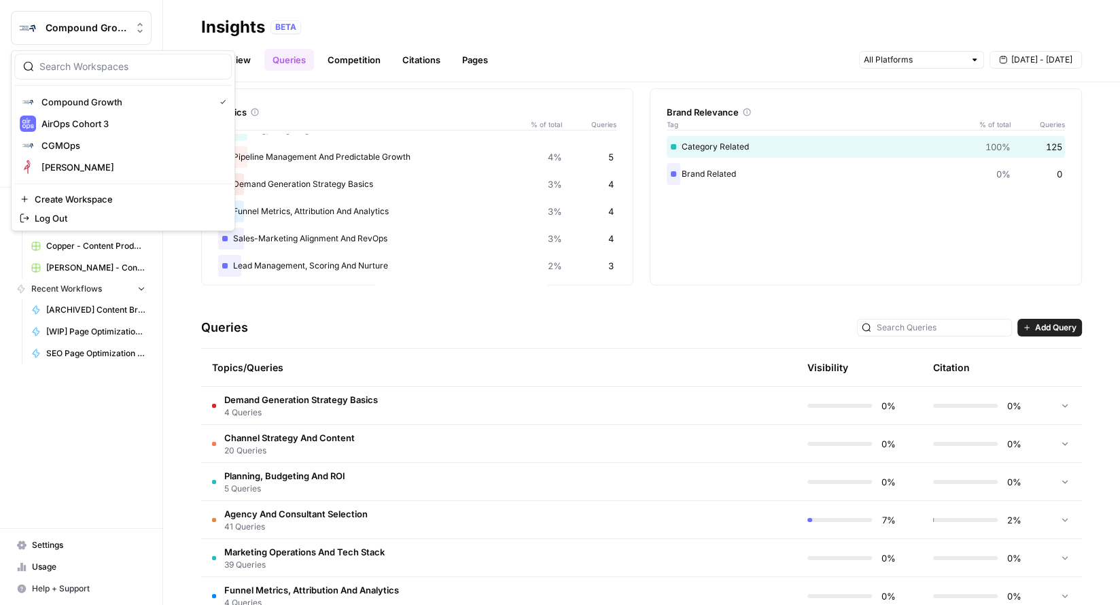
click at [119, 27] on span "Compound Growth" at bounding box center [87, 28] width 82 height 14
